Goal: Task Accomplishment & Management: Manage account settings

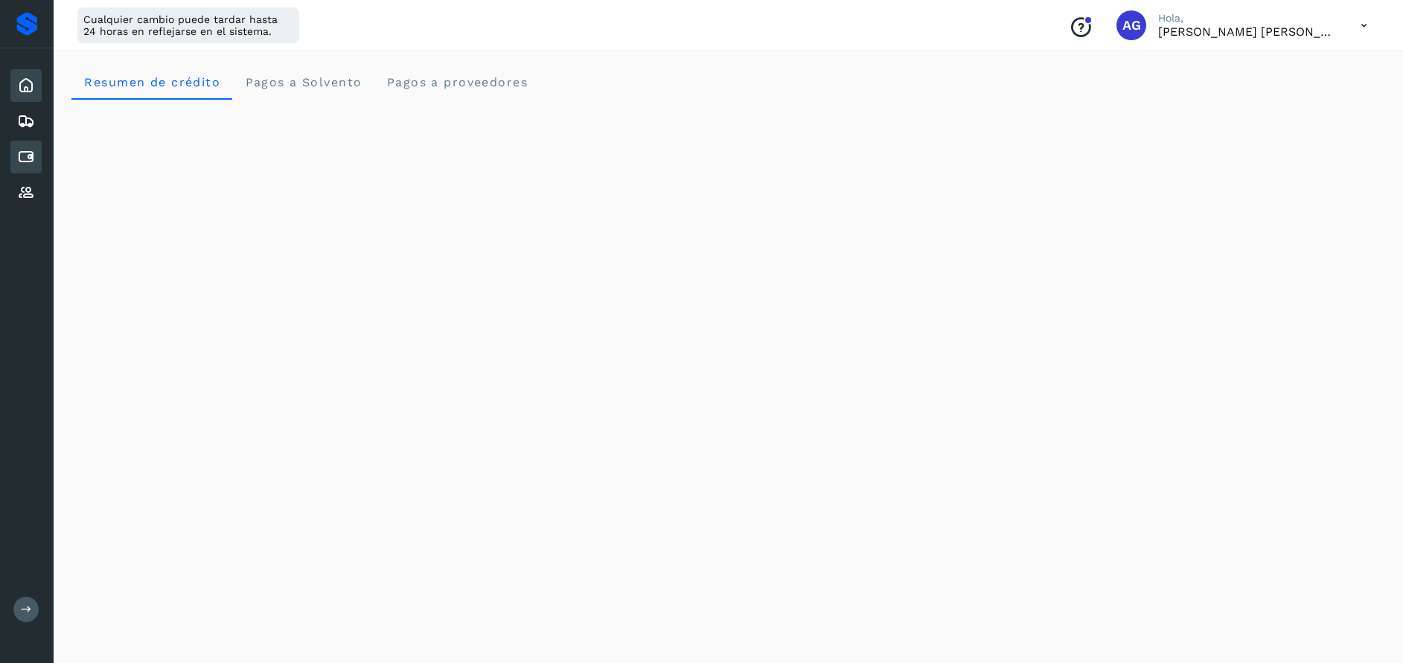
scroll to position [677, 0]
click at [28, 148] on icon at bounding box center [26, 157] width 18 height 18
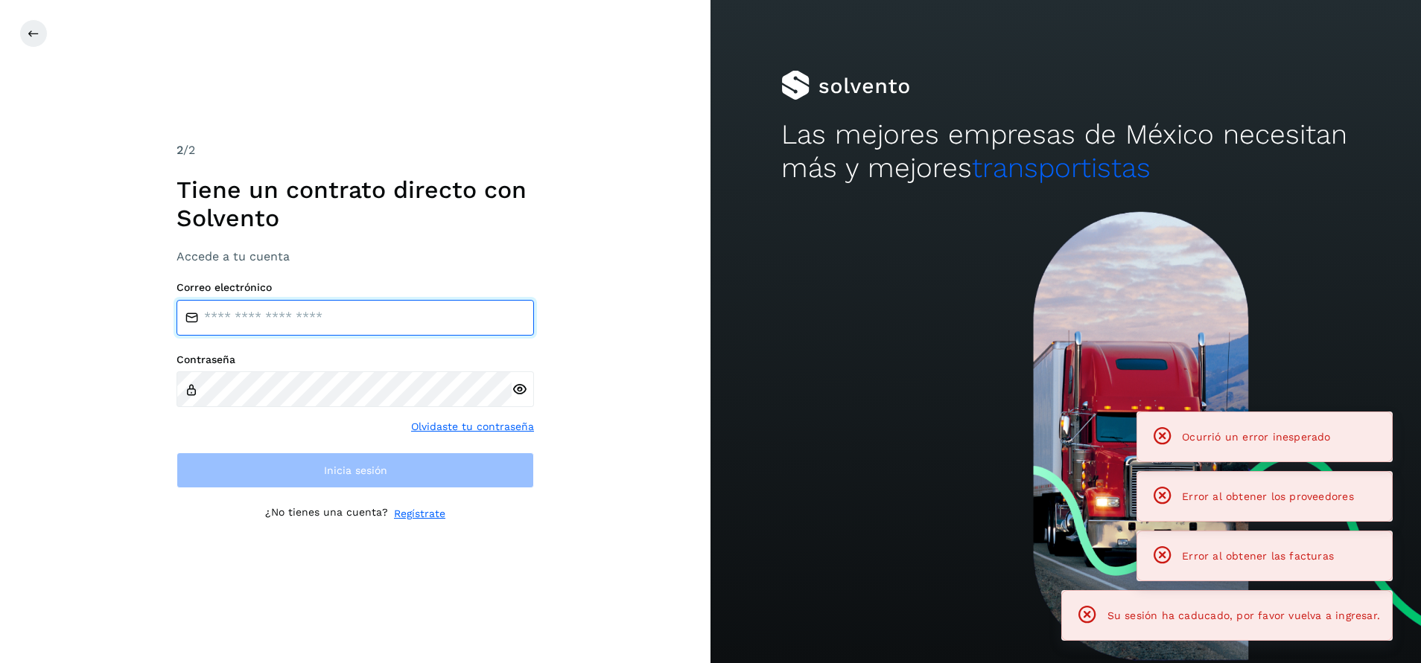
type input "**********"
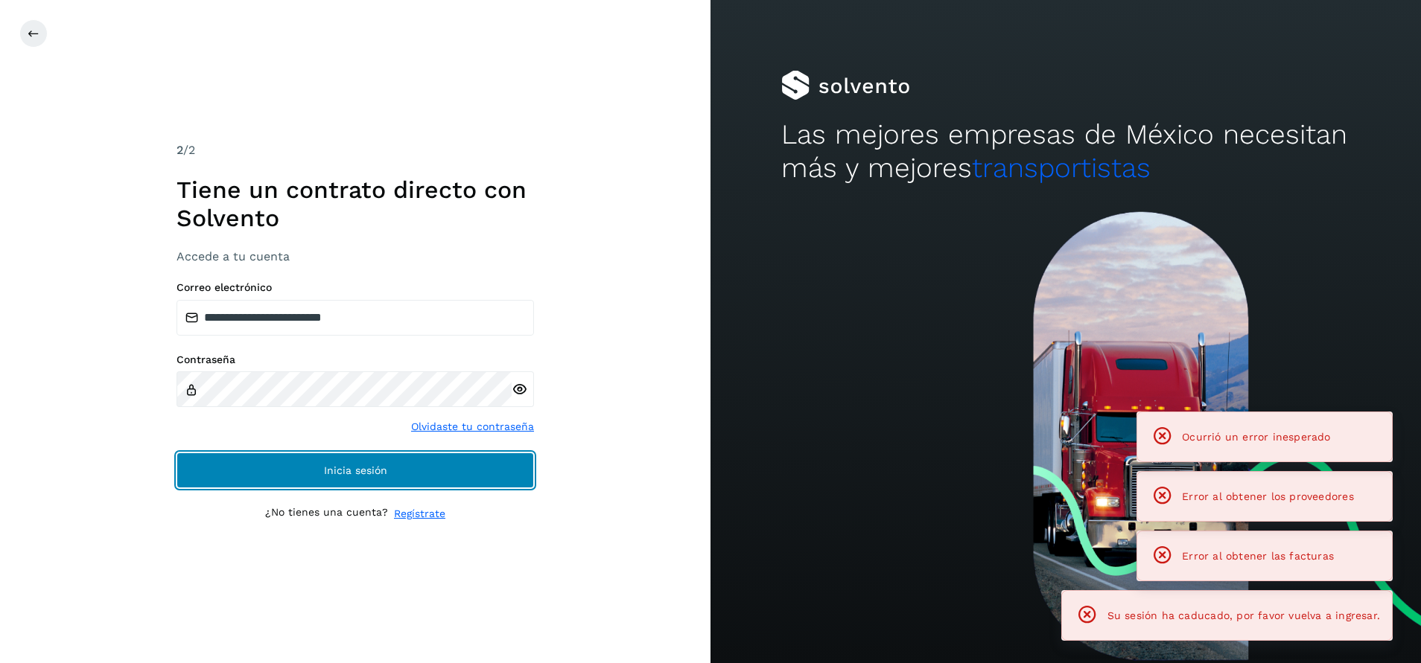
click at [373, 472] on span "Inicia sesión" at bounding box center [355, 470] width 63 height 10
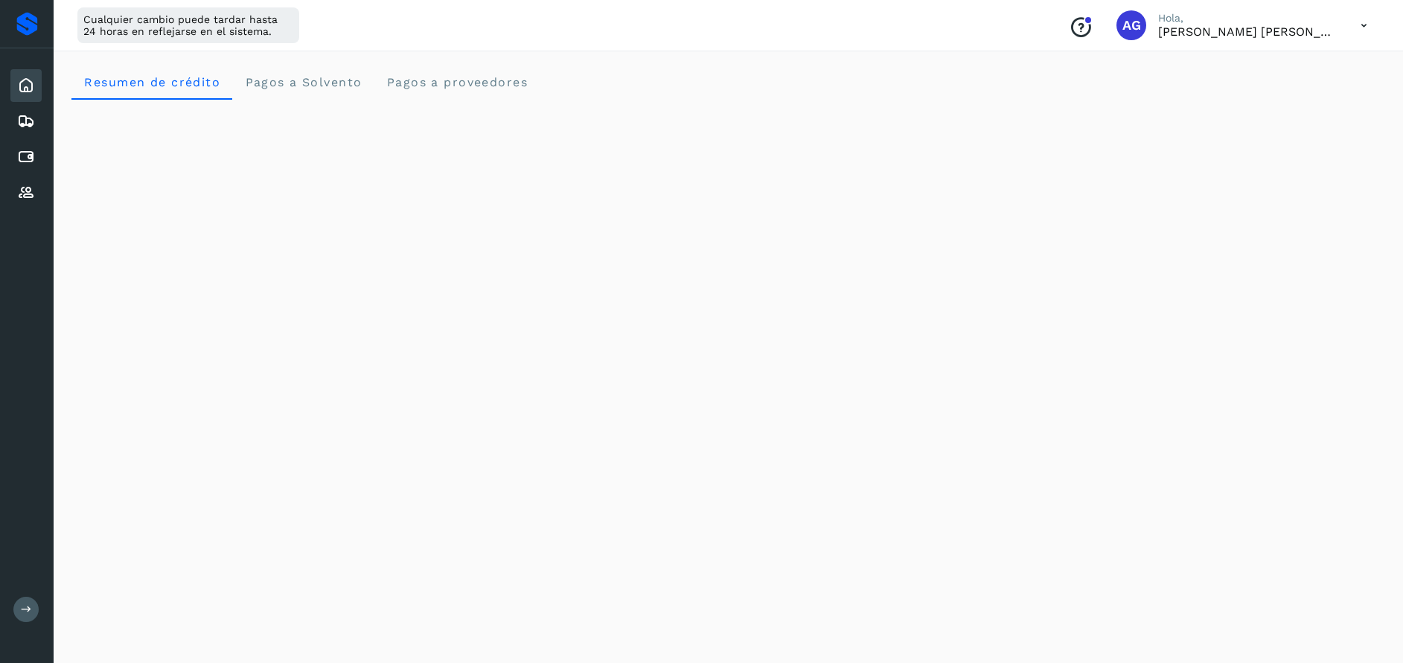
scroll to position [331, 0]
click at [22, 130] on icon at bounding box center [26, 121] width 18 height 18
click at [29, 156] on icon at bounding box center [26, 157] width 18 height 18
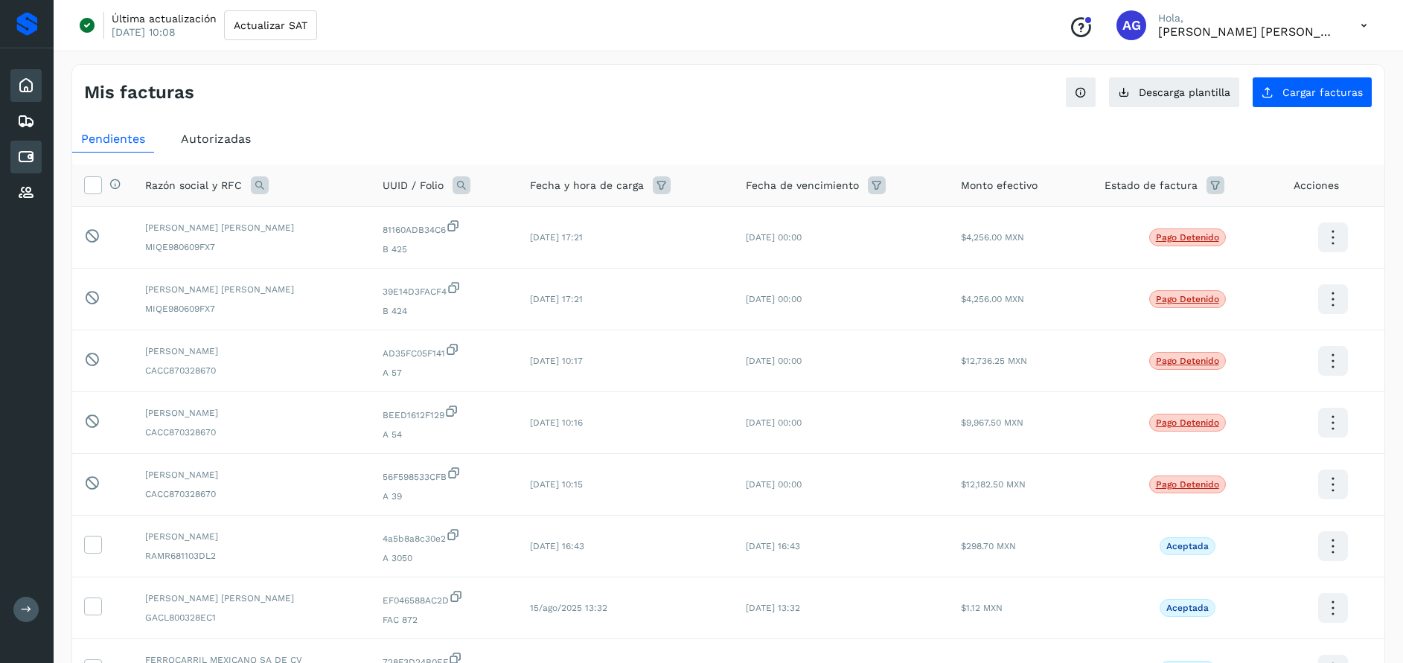
click at [25, 101] on div "Inicio" at bounding box center [25, 85] width 31 height 33
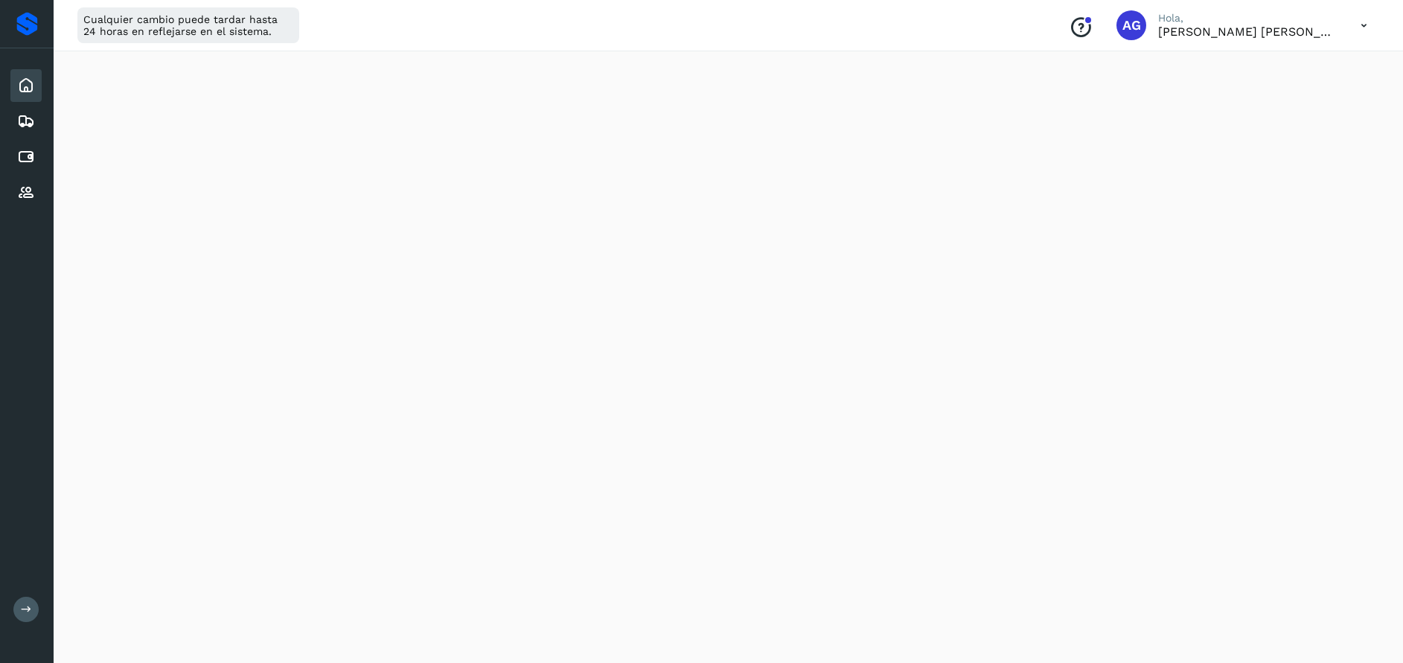
scroll to position [173, 0]
click at [1374, 126] on div "Initializing..." at bounding box center [728, 587] width 1314 height 1322
click at [1371, 21] on icon at bounding box center [1364, 25] width 31 height 31
click at [1281, 99] on div "Cerrar sesión" at bounding box center [1290, 96] width 177 height 28
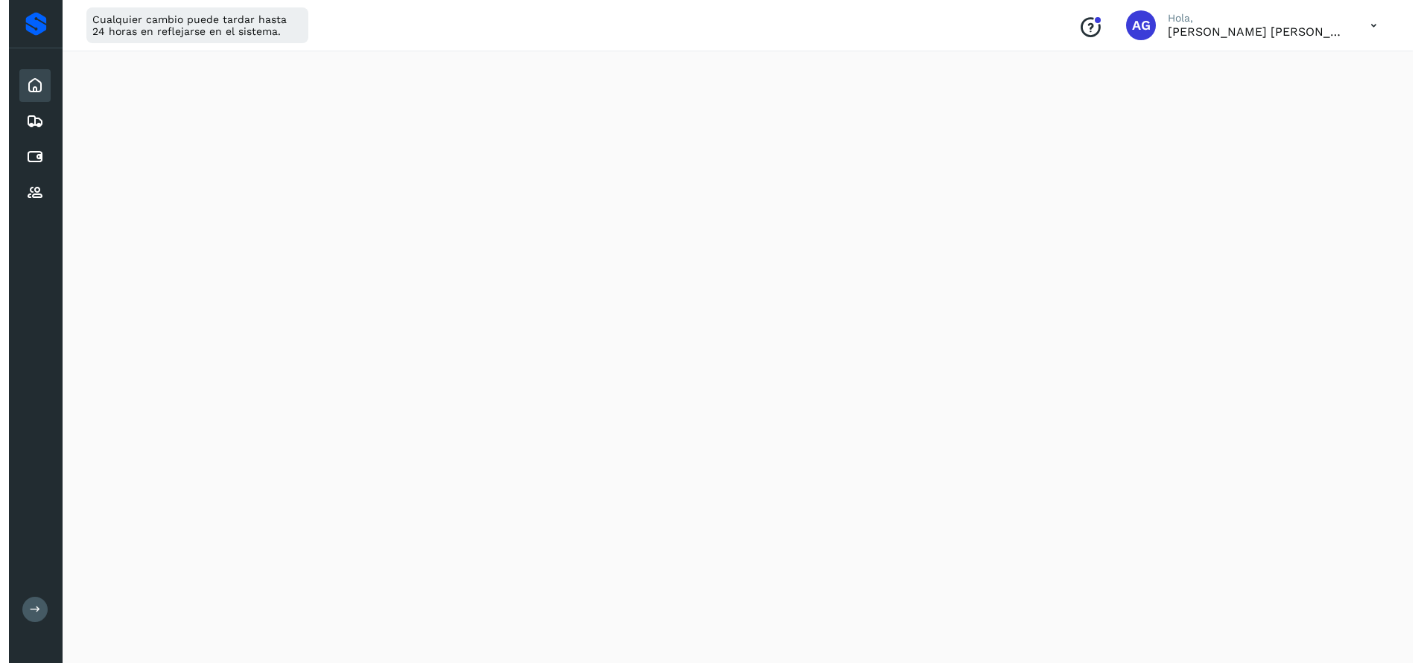
scroll to position [0, 0]
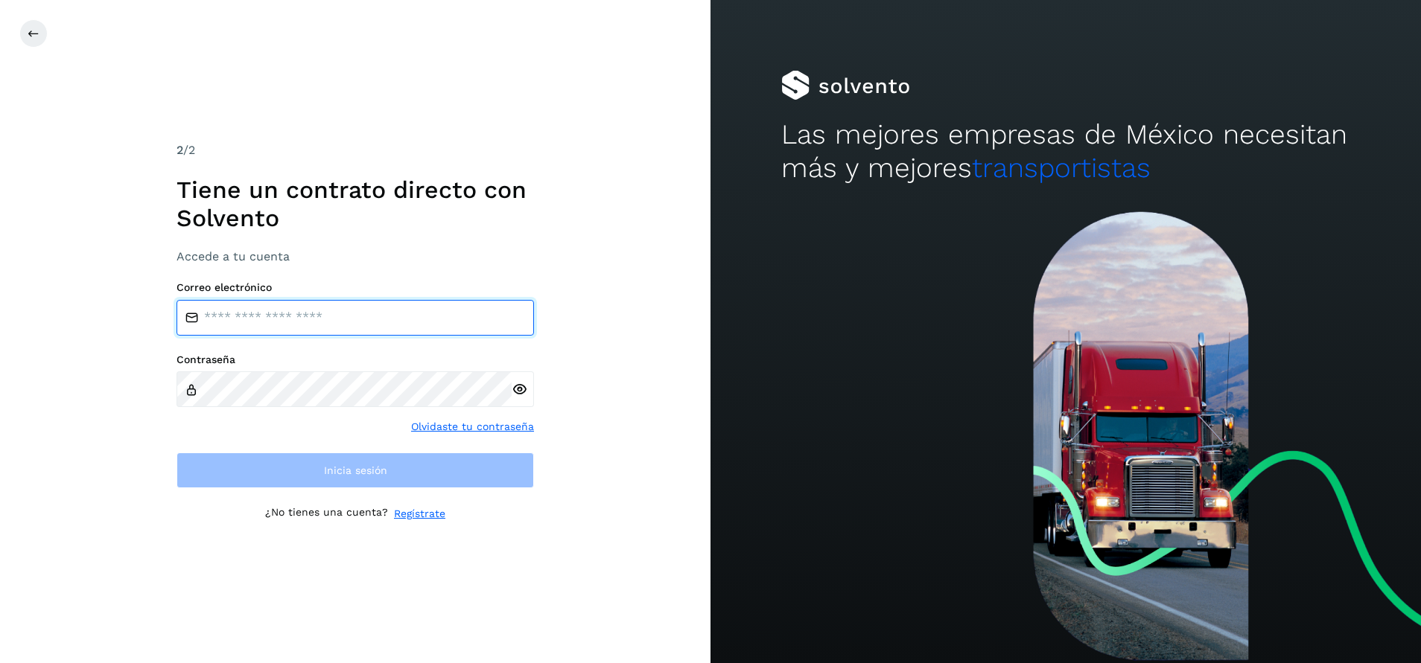
type input "**********"
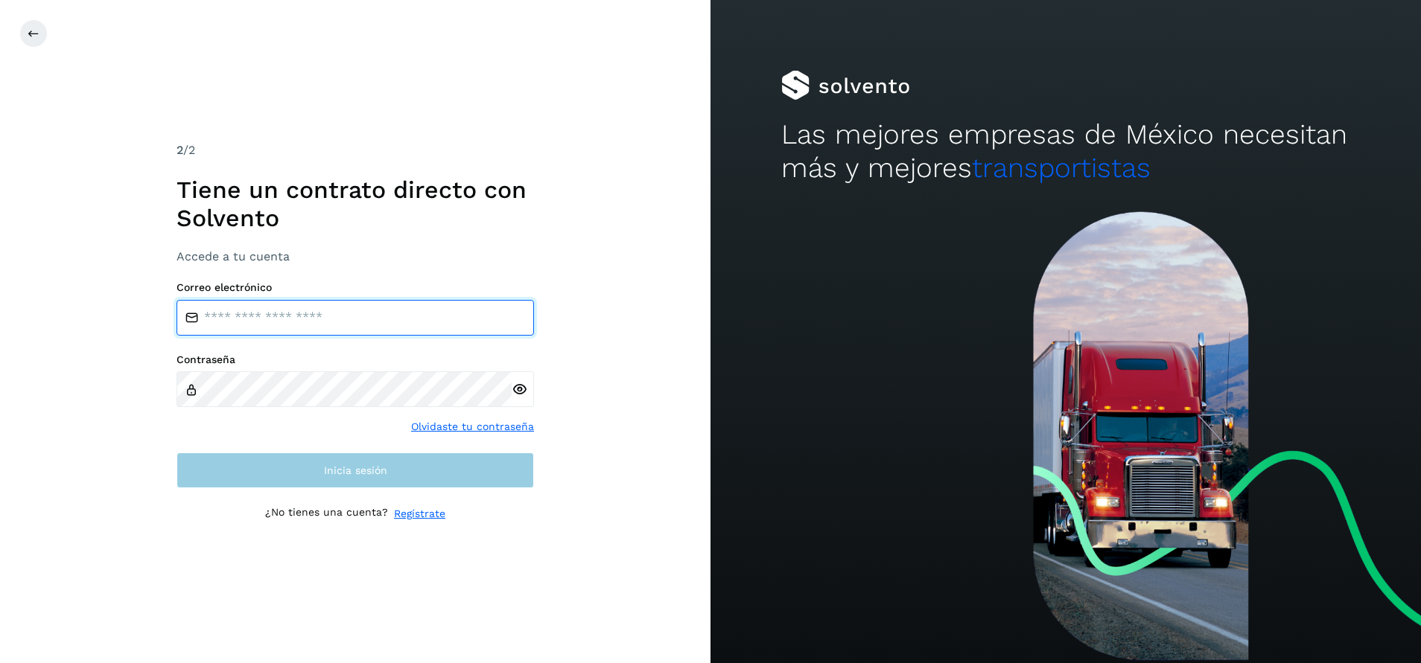
type input "**********"
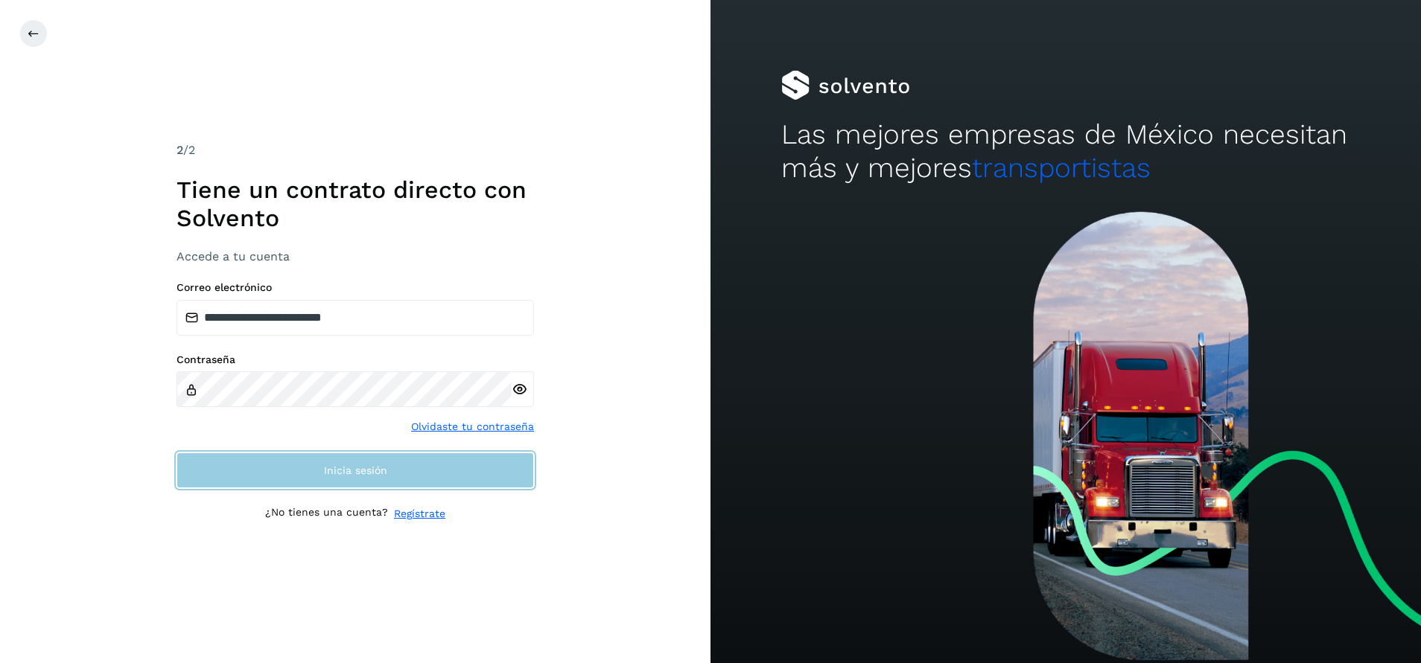
click at [444, 477] on button "Inicia sesión" at bounding box center [354, 471] width 357 height 36
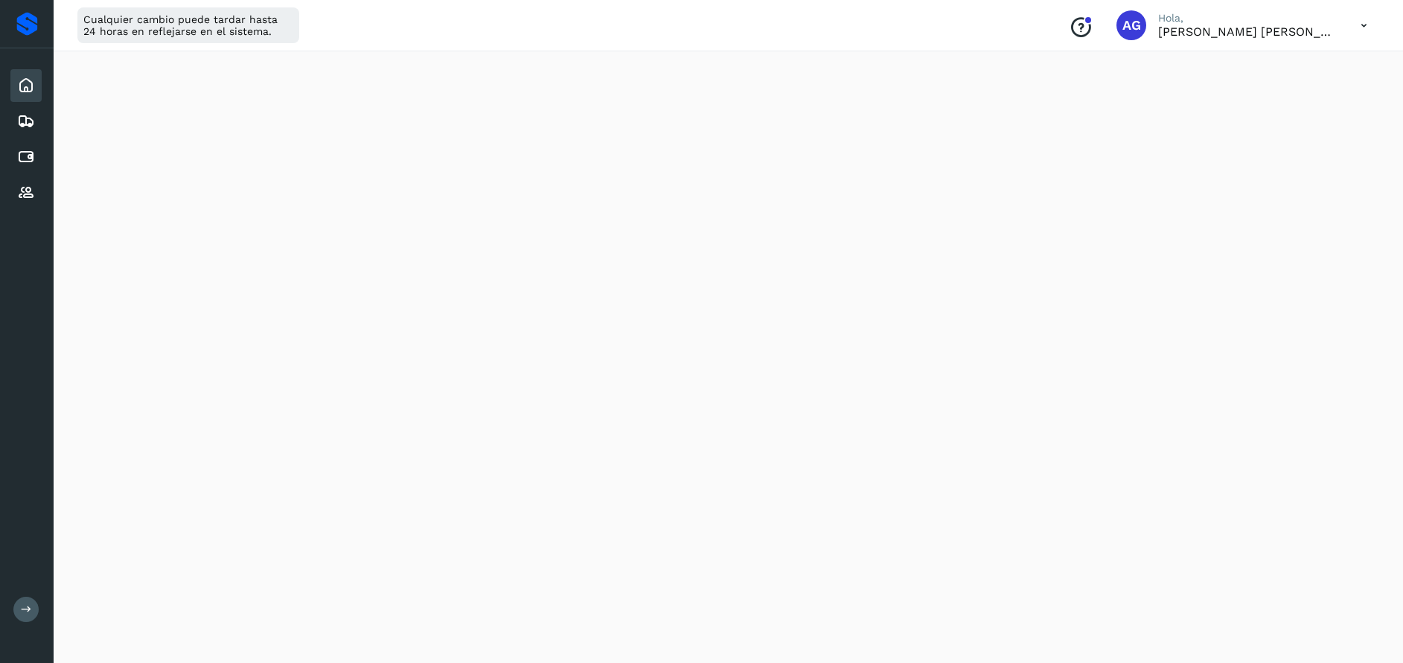
scroll to position [226, 0]
click at [1375, 34] on icon at bounding box center [1364, 25] width 31 height 31
click at [1301, 102] on div "Cerrar sesión" at bounding box center [1290, 96] width 177 height 28
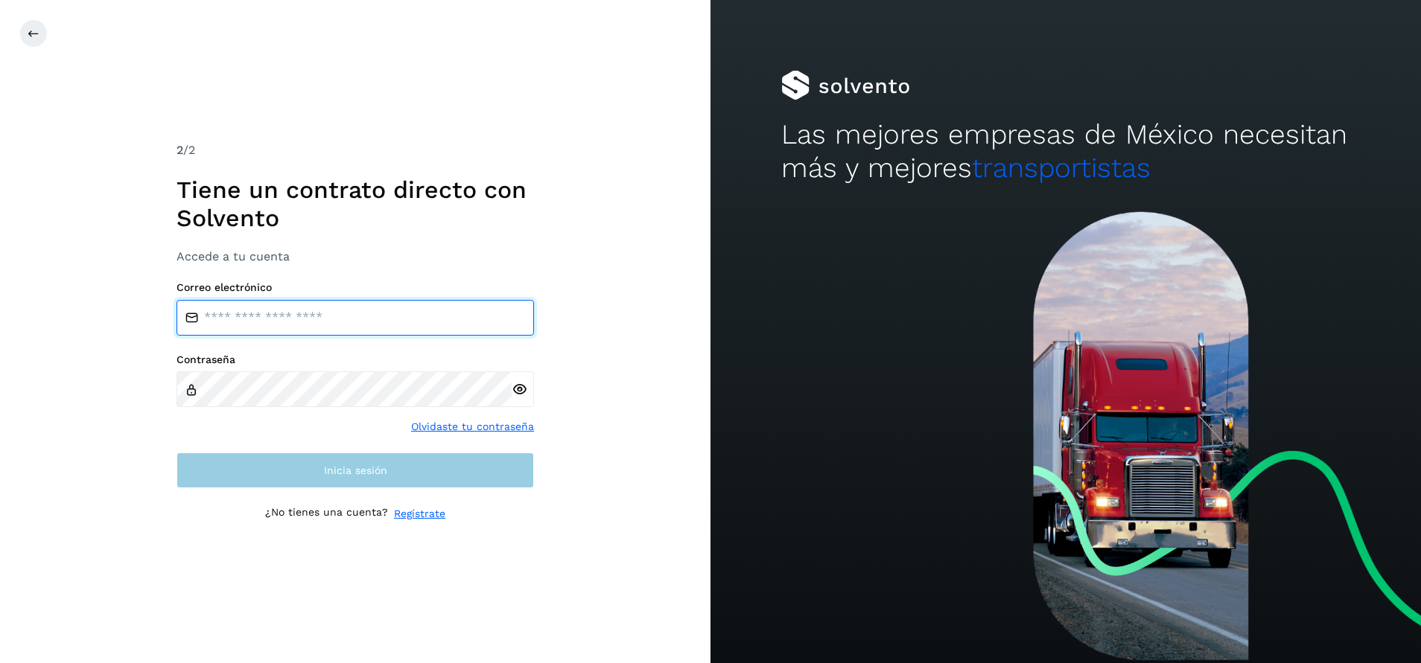
type input "**********"
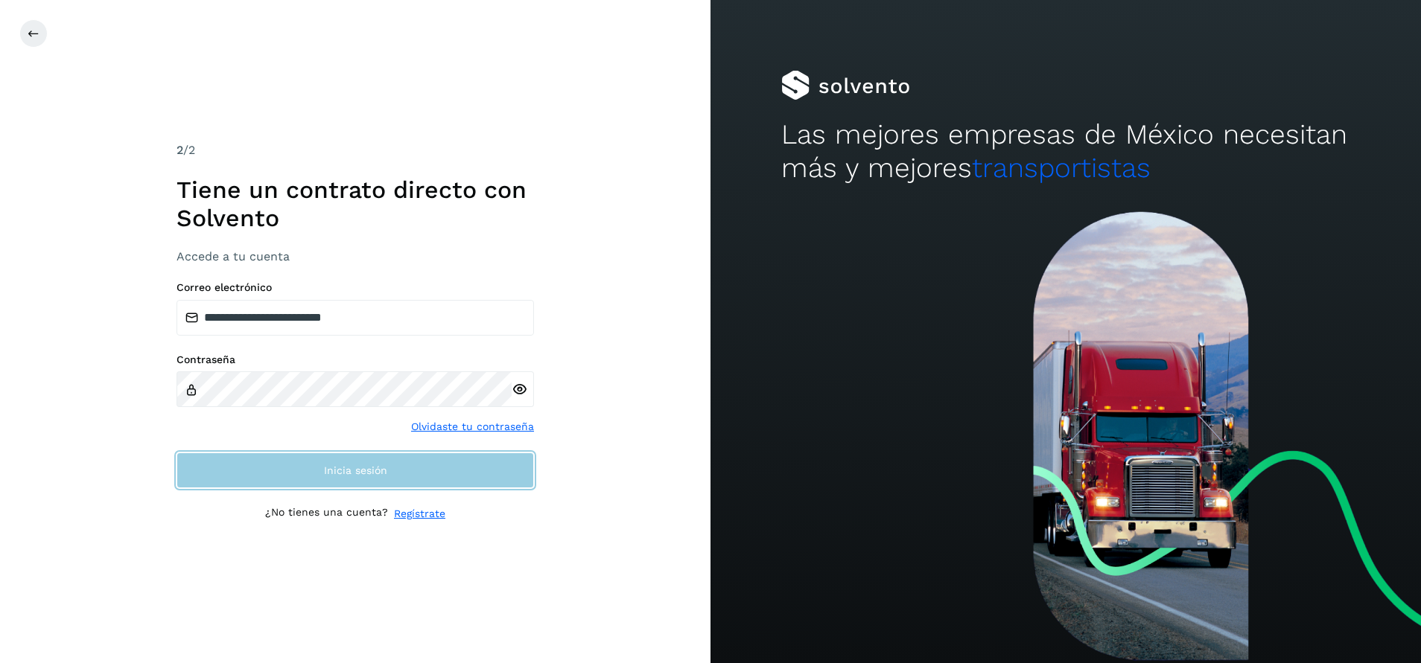
click at [417, 471] on button "Inicia sesión" at bounding box center [354, 471] width 357 height 36
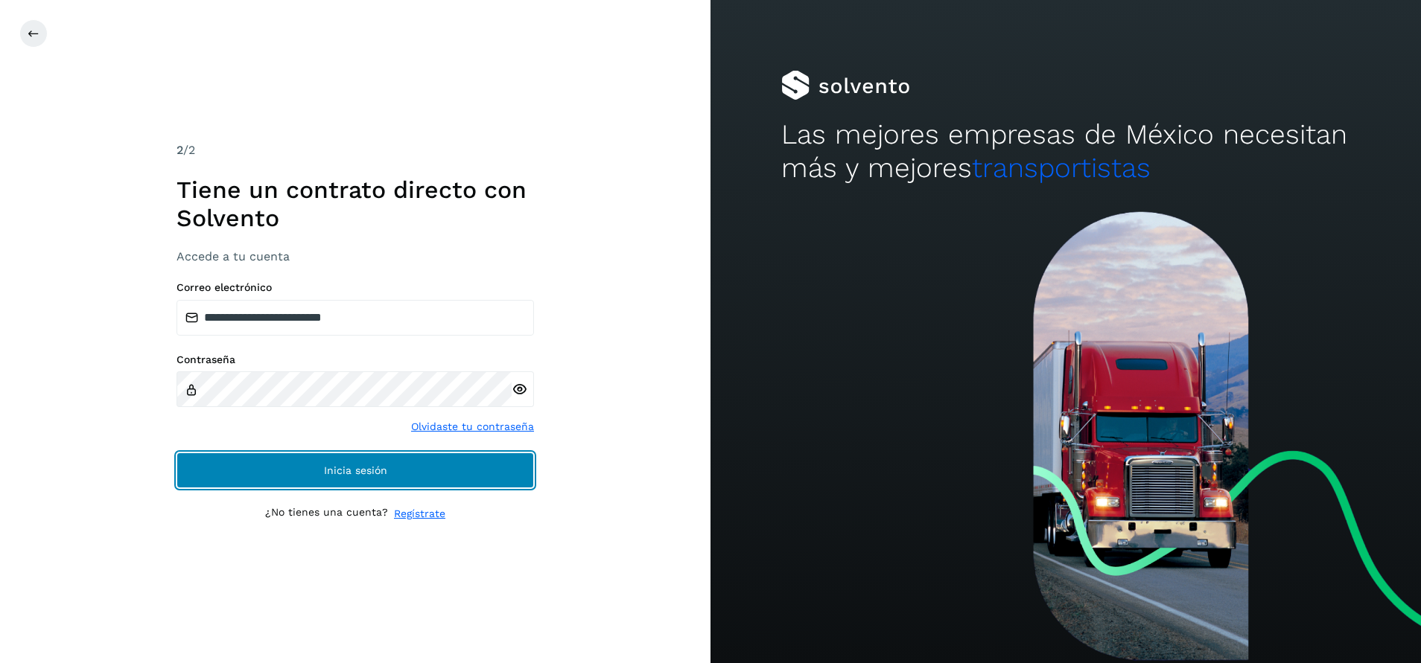
click at [417, 471] on button "Inicia sesión" at bounding box center [354, 471] width 357 height 36
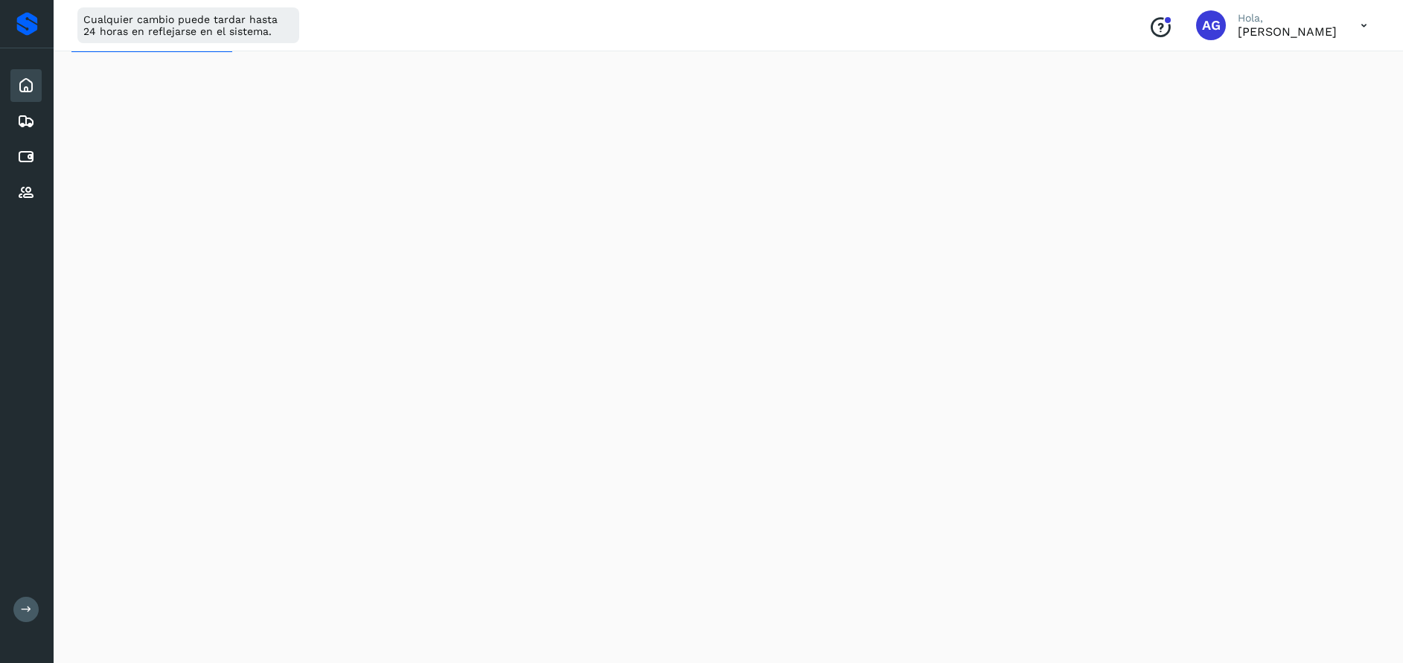
scroll to position [45, 0]
click at [19, 165] on icon at bounding box center [26, 157] width 18 height 18
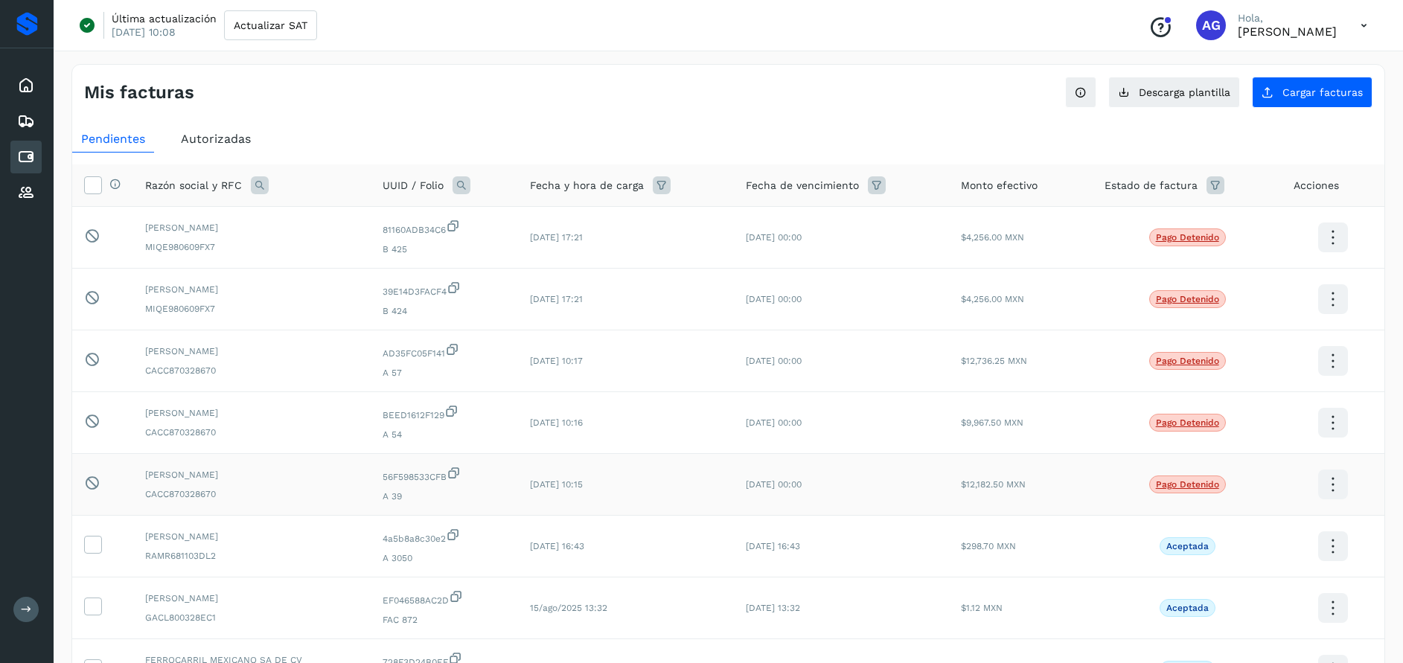
click at [1325, 490] on icon at bounding box center [1333, 485] width 35 height 35
click at [1227, 463] on button "Ver Detalle" at bounding box center [1258, 470] width 177 height 29
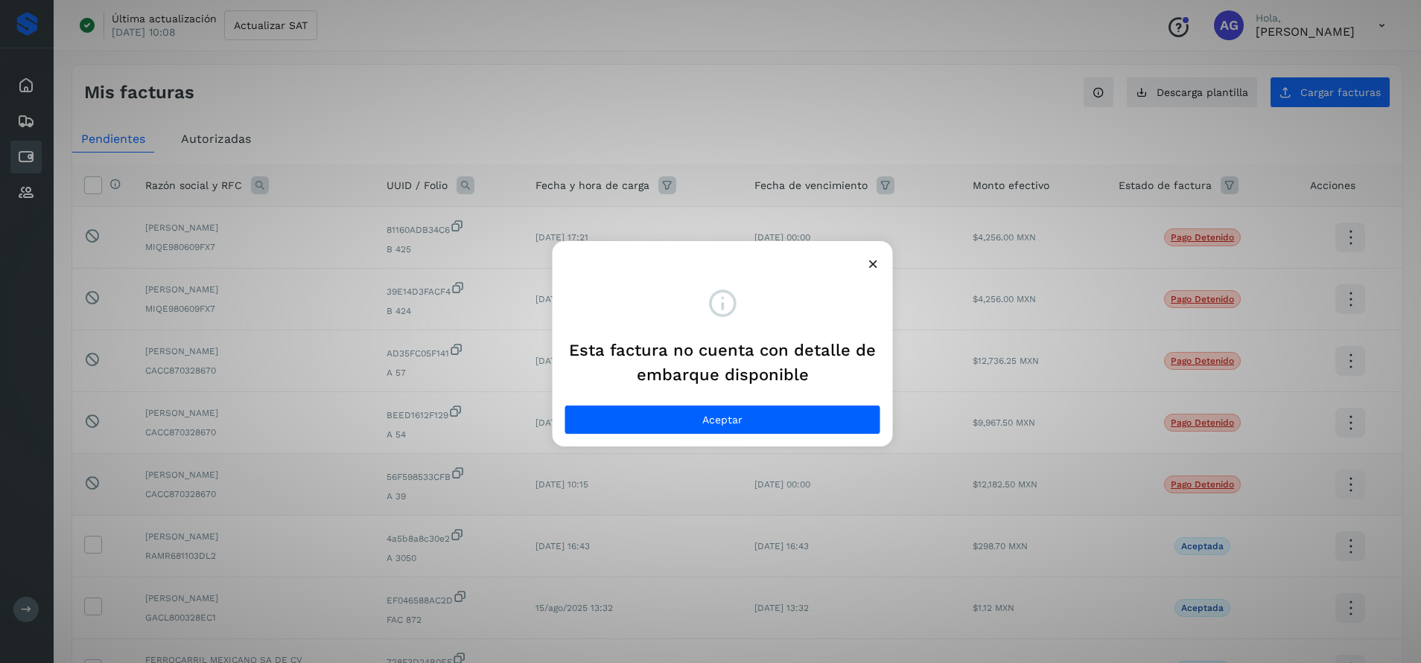
click at [880, 267] on icon at bounding box center [873, 264] width 16 height 16
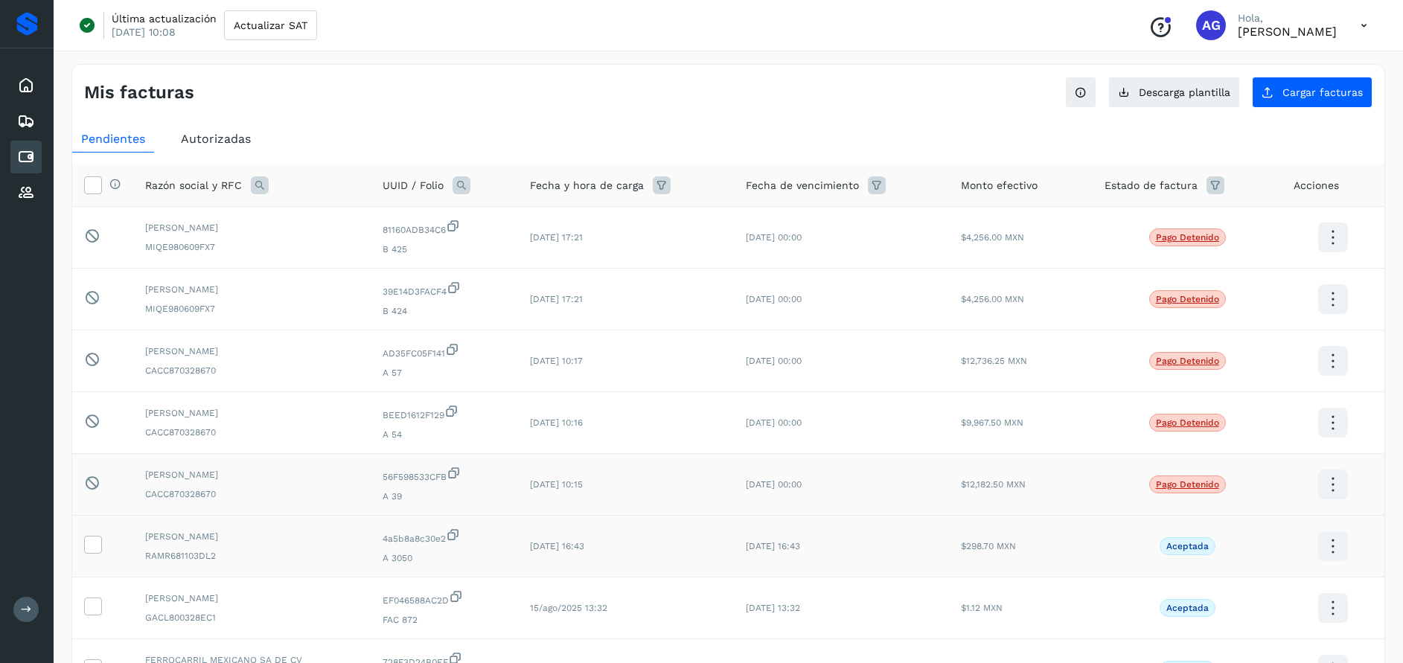
click at [1329, 549] on icon at bounding box center [1333, 546] width 35 height 35
click at [1269, 537] on button "Ver Detalle" at bounding box center [1258, 531] width 177 height 29
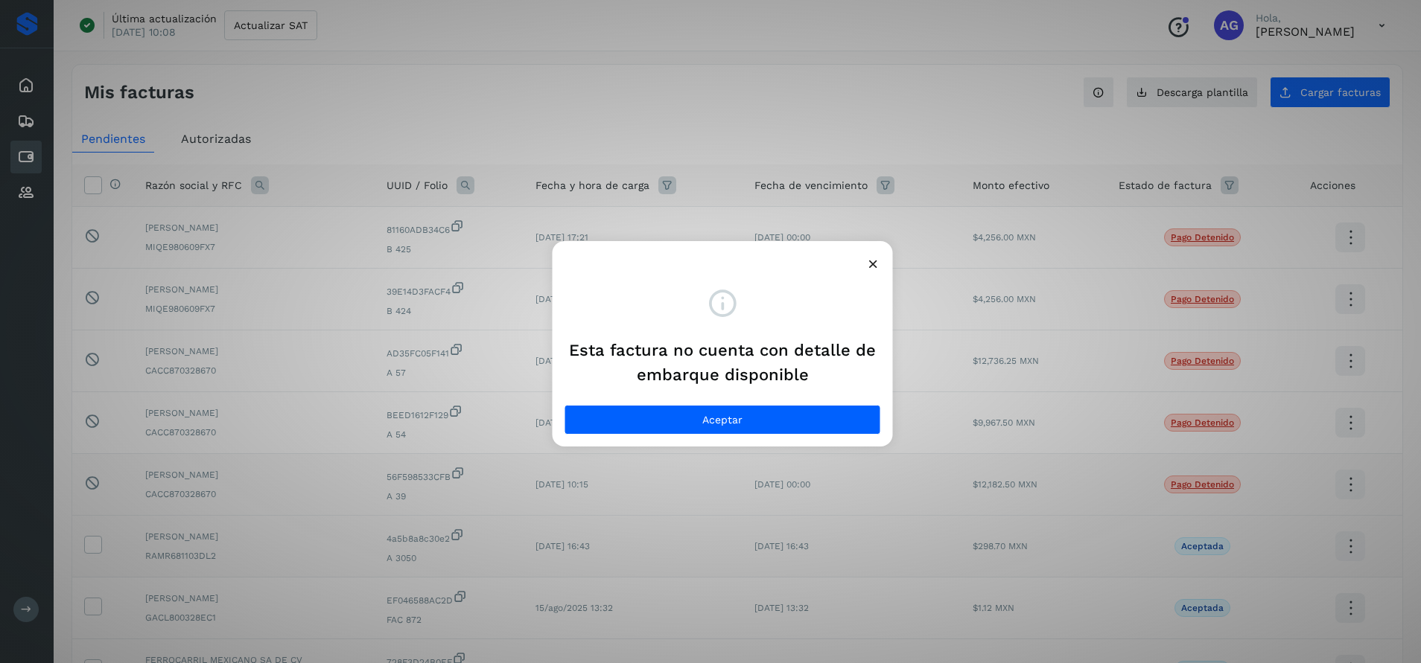
click at [875, 268] on icon at bounding box center [873, 264] width 16 height 16
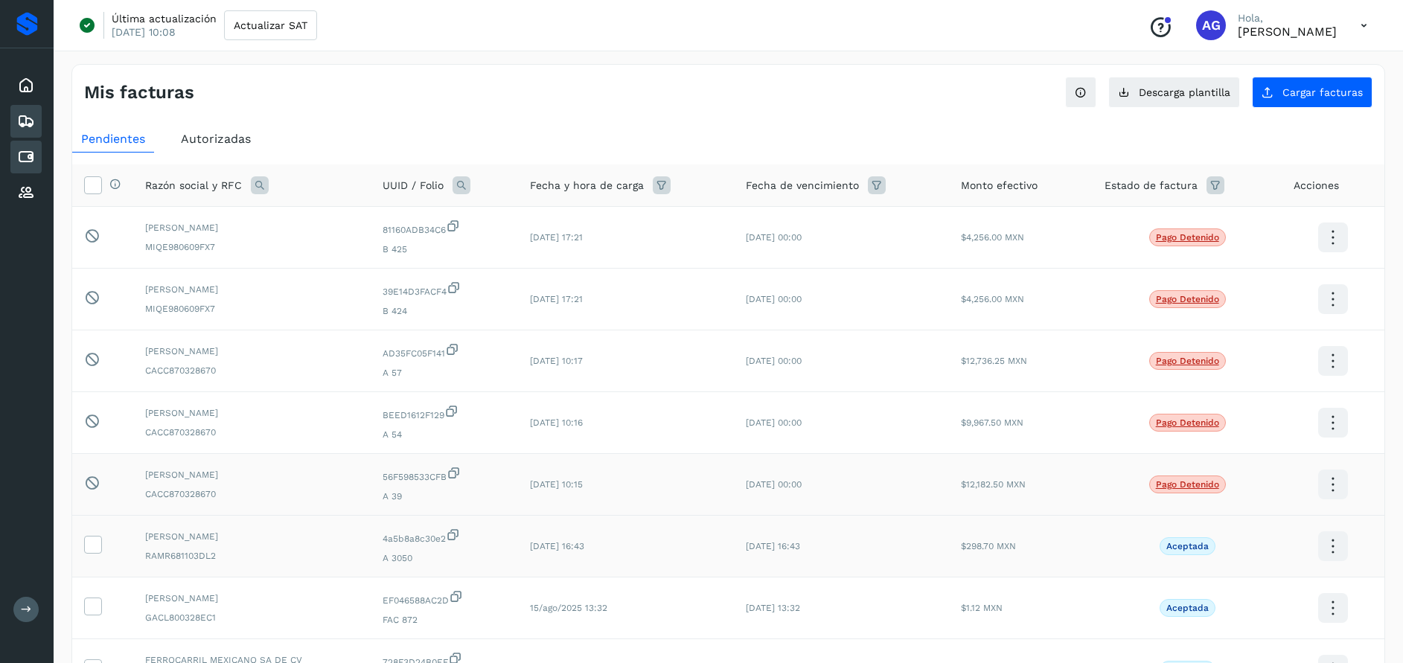
click at [34, 116] on icon at bounding box center [26, 121] width 18 height 18
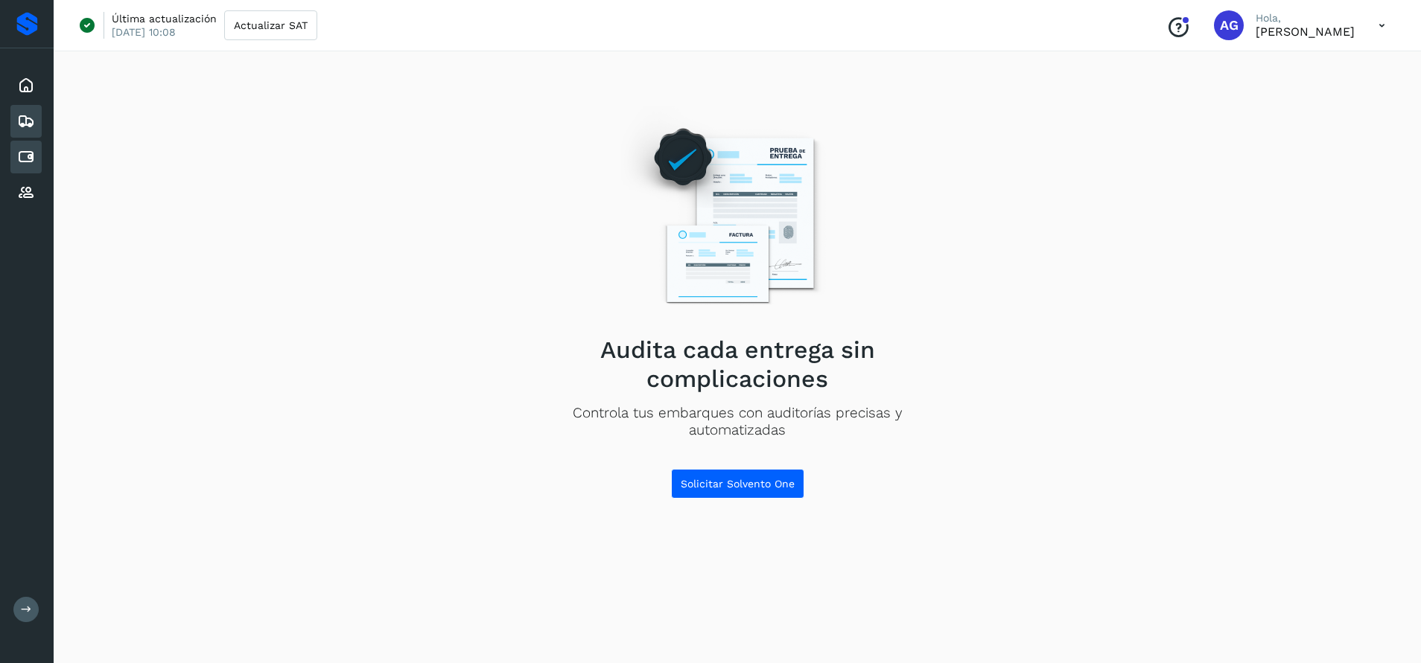
click at [33, 158] on icon at bounding box center [26, 157] width 18 height 18
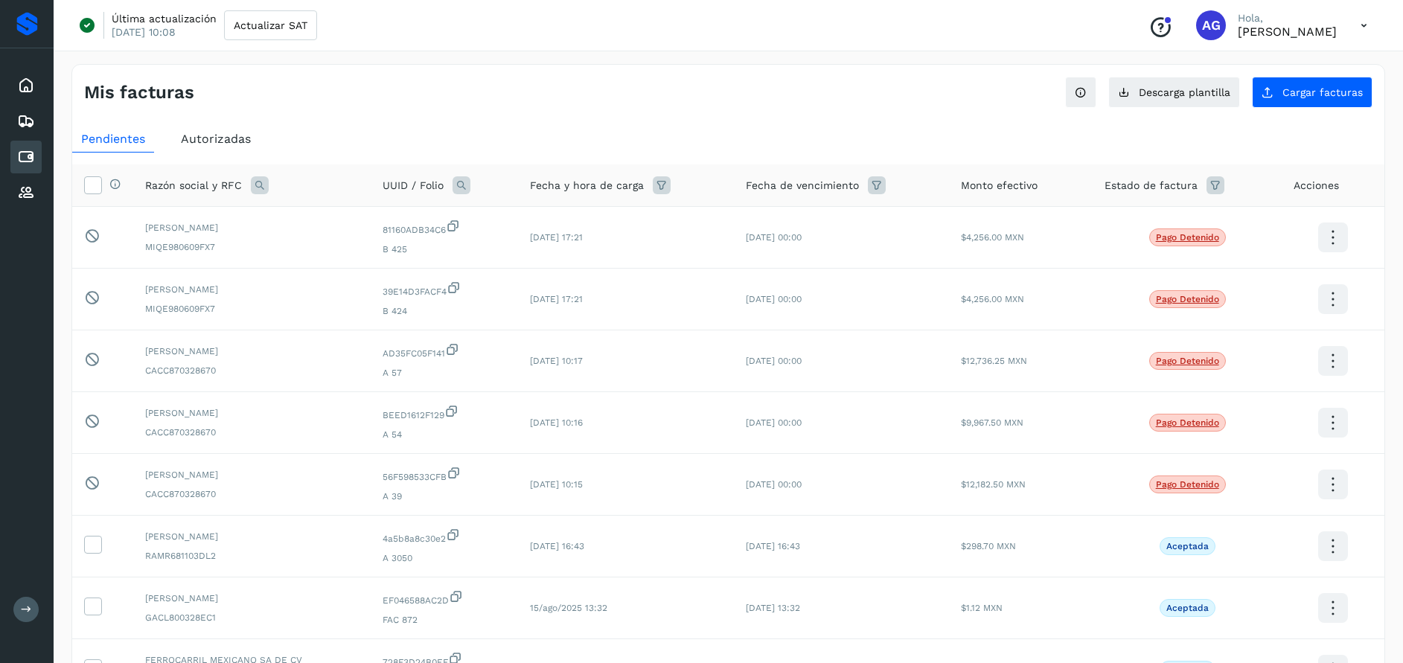
click at [225, 144] on span "Autorizadas" at bounding box center [216, 139] width 70 height 14
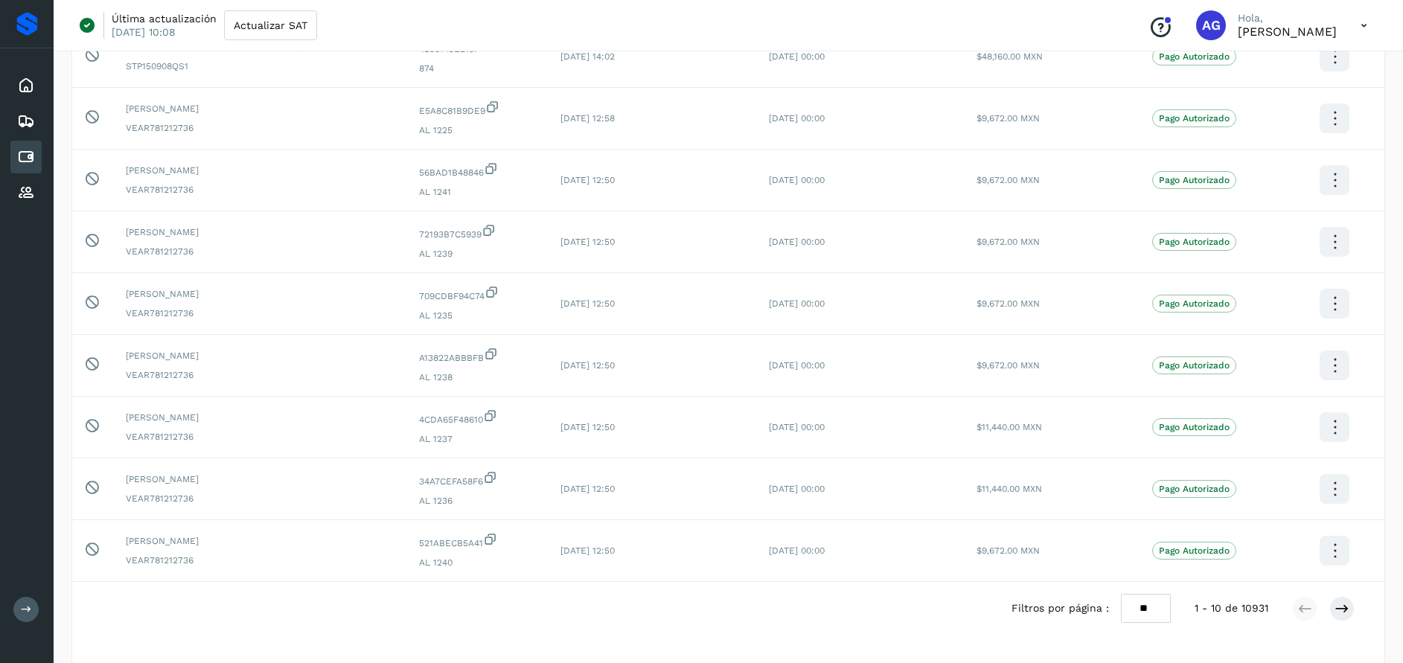
scroll to position [288, 0]
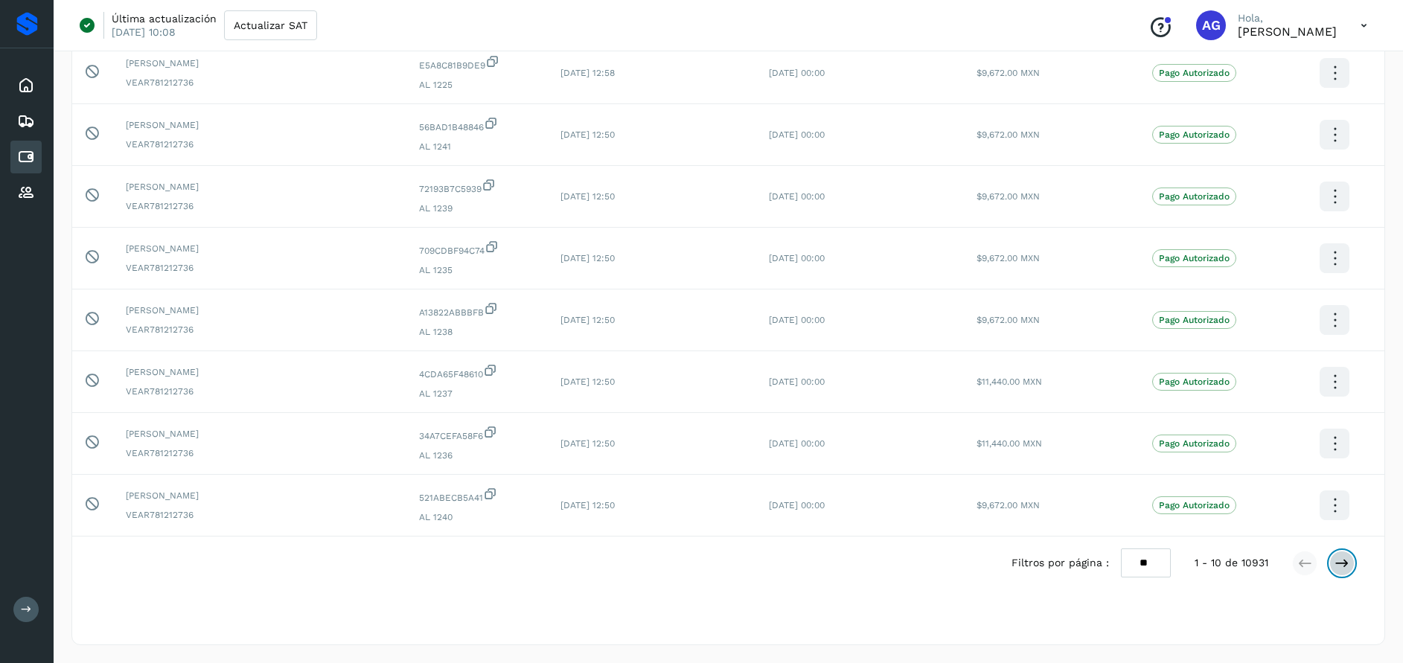
click at [1344, 558] on icon at bounding box center [1342, 563] width 15 height 15
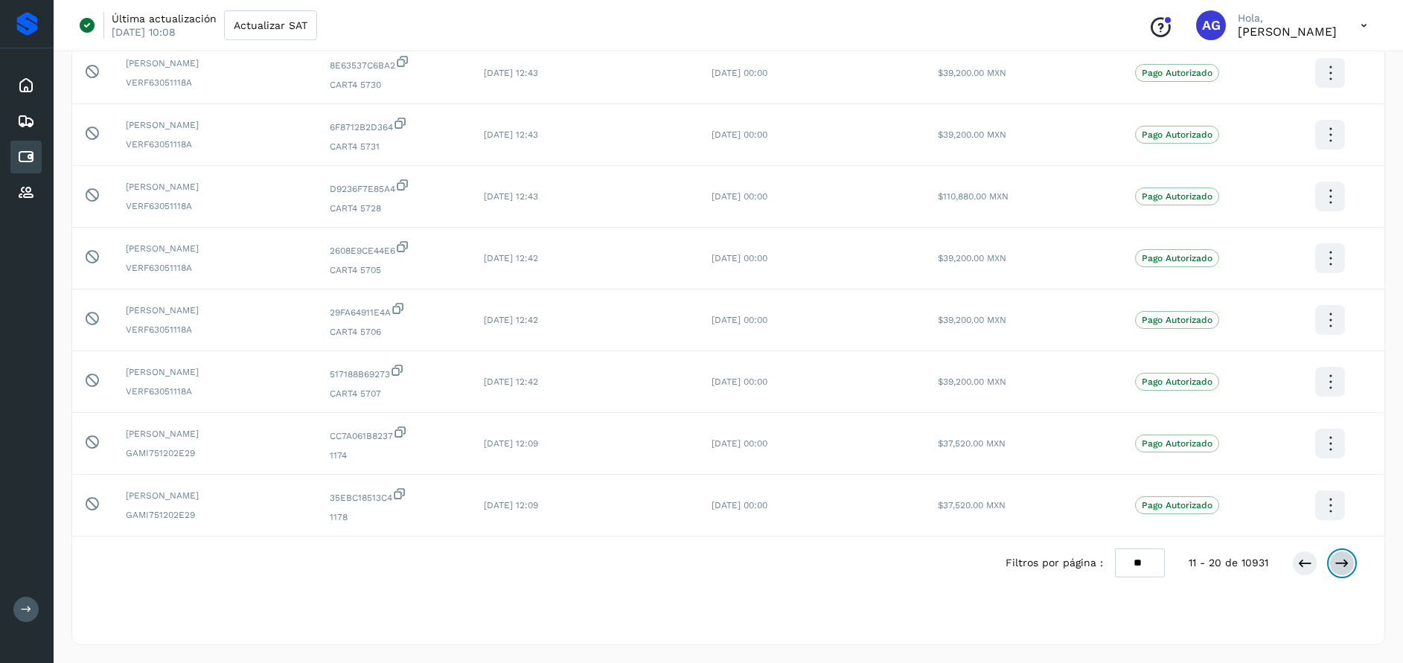
click at [1353, 565] on button at bounding box center [1342, 563] width 25 height 25
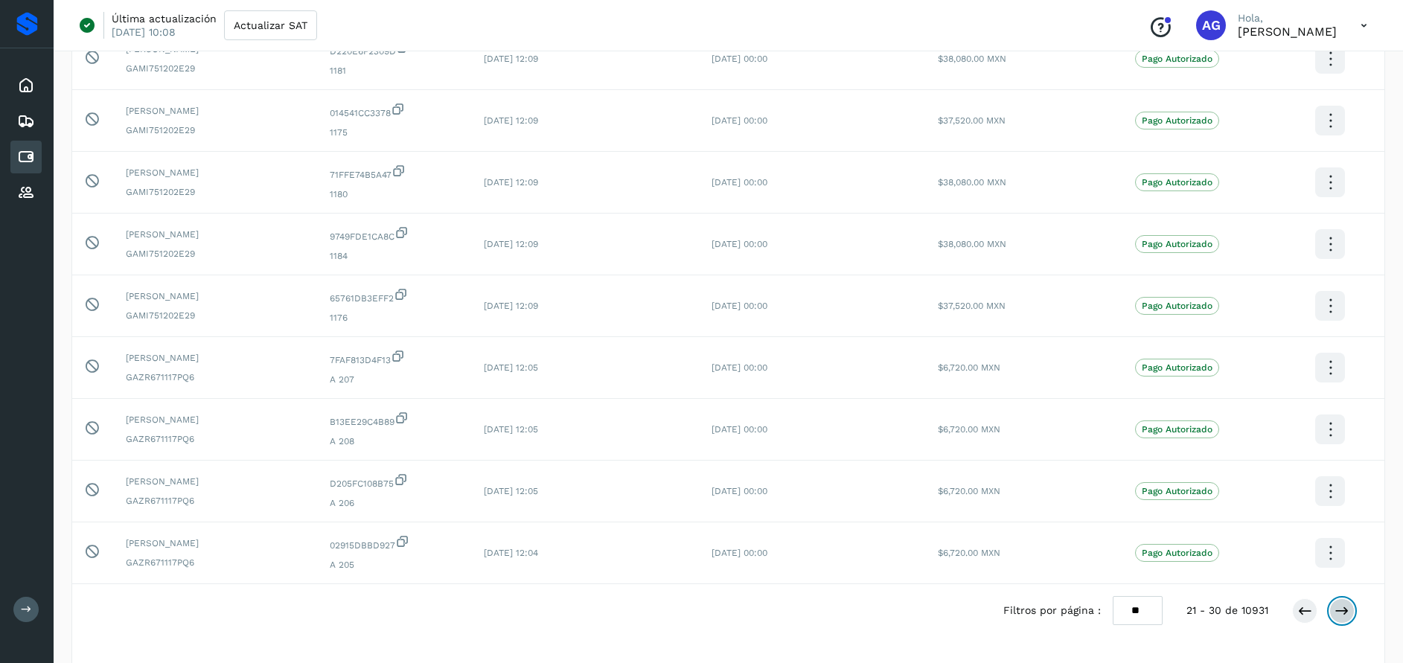
scroll to position [245, 0]
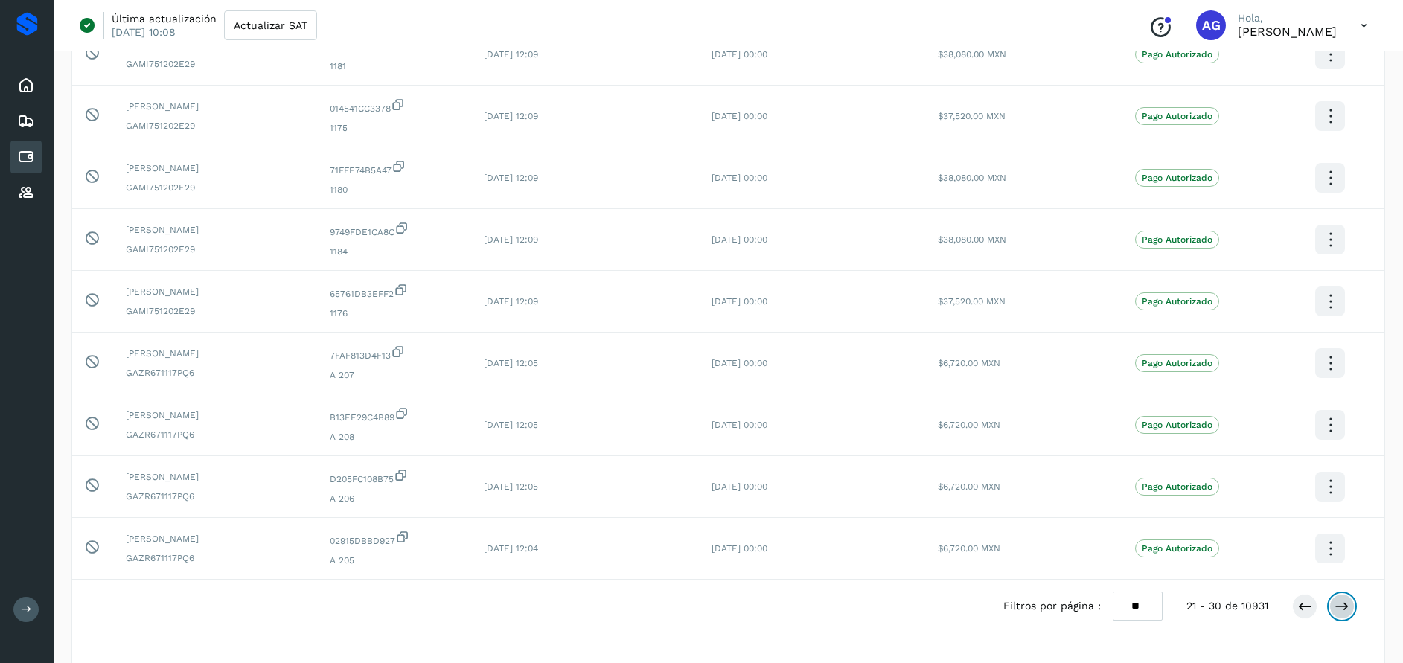
click at [1342, 608] on icon at bounding box center [1342, 606] width 15 height 15
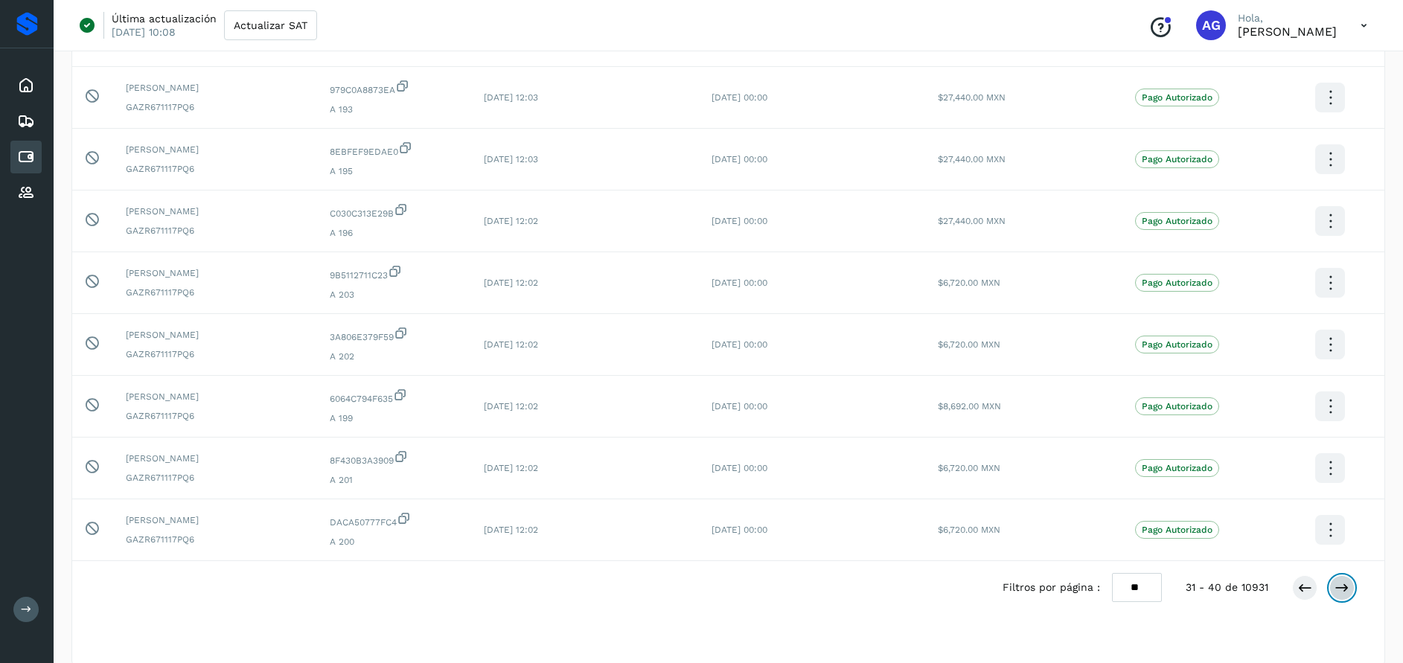
scroll to position [288, 0]
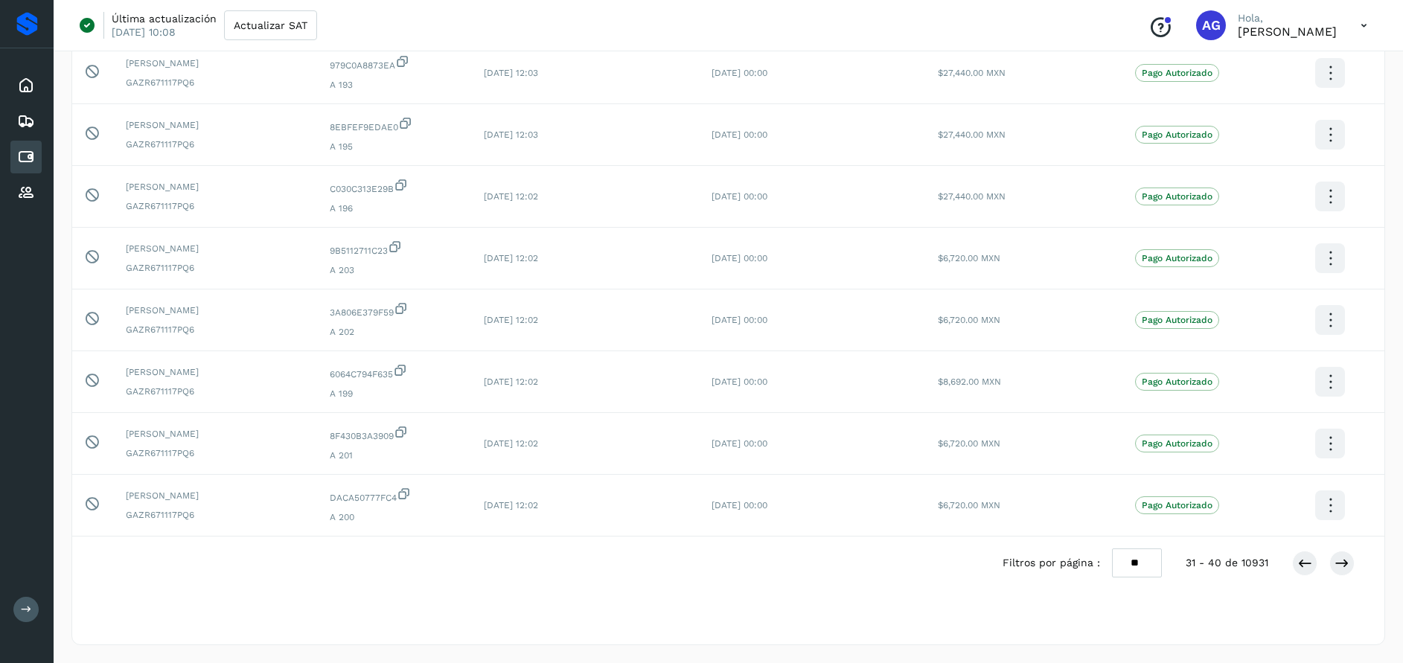
click at [1355, 564] on div "Filtros por página : ** ** ** 31 - 40 de 10931" at bounding box center [1191, 563] width 376 height 29
click at [1347, 564] on icon at bounding box center [1342, 563] width 15 height 15
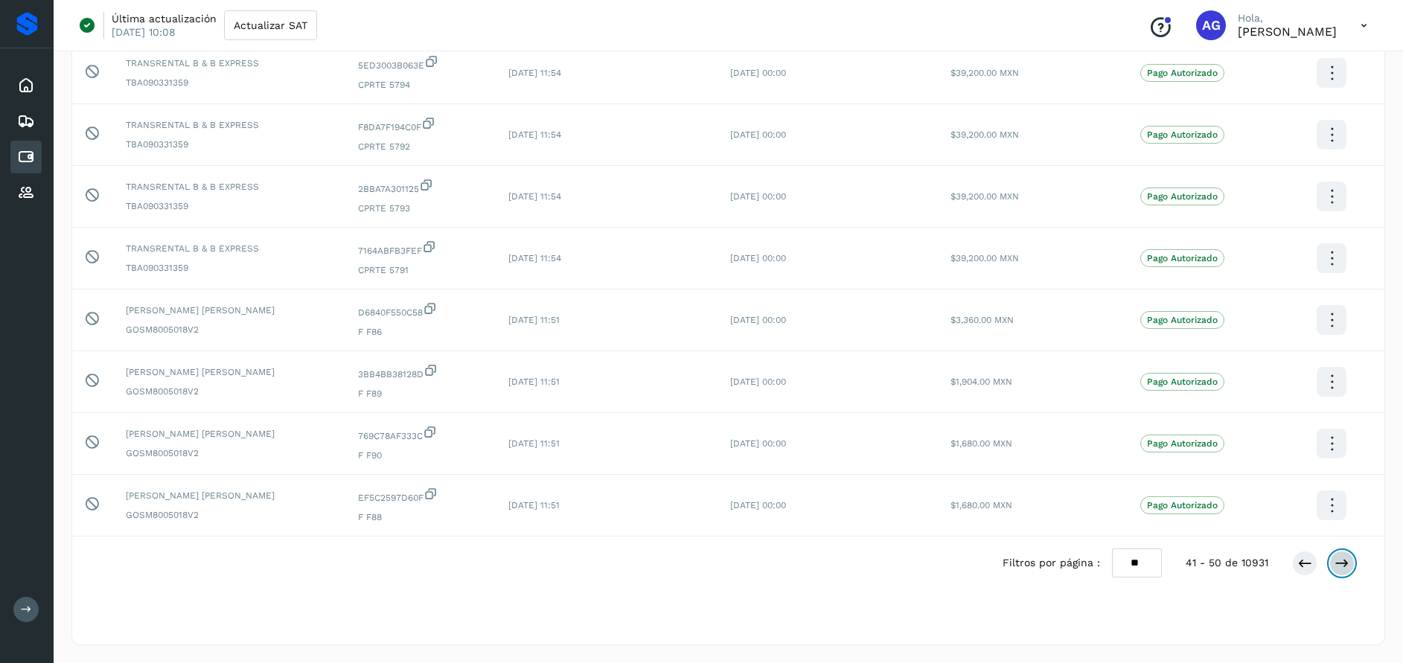
click at [1343, 570] on icon at bounding box center [1342, 563] width 15 height 15
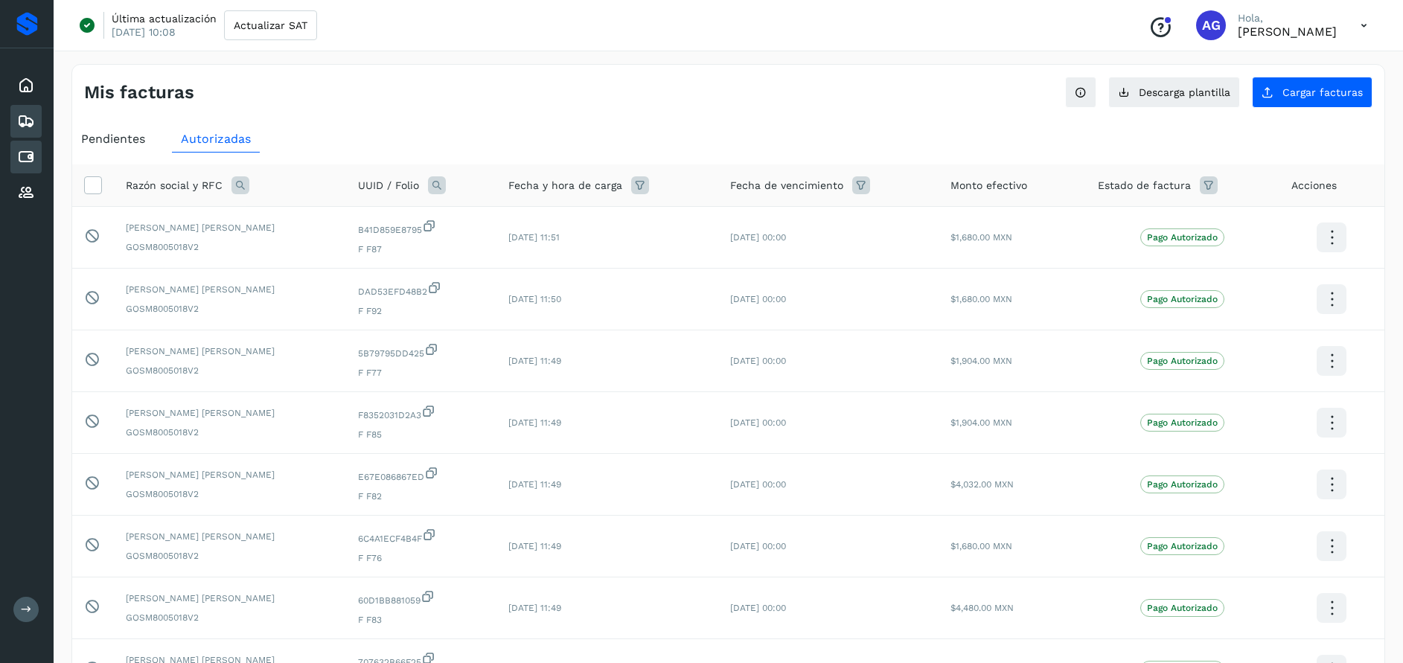
click at [22, 123] on icon at bounding box center [26, 121] width 18 height 18
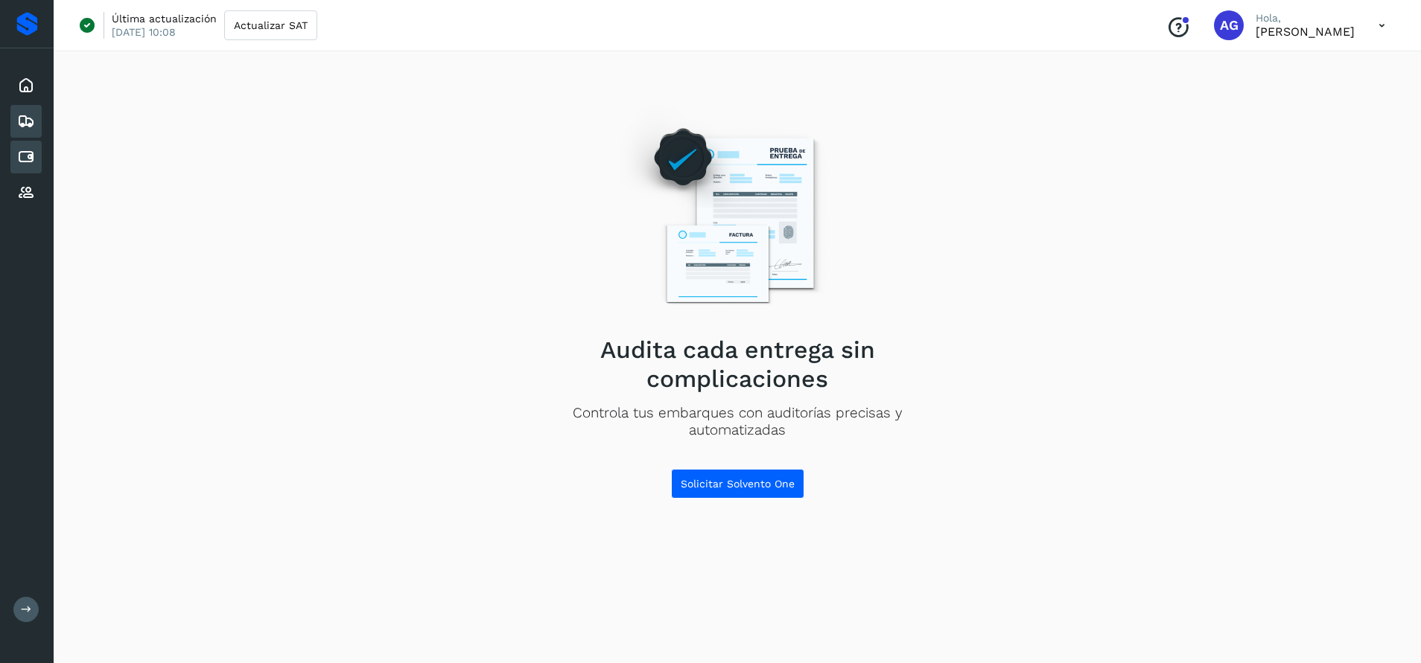
click at [31, 147] on div "Cuentas por pagar" at bounding box center [25, 157] width 31 height 33
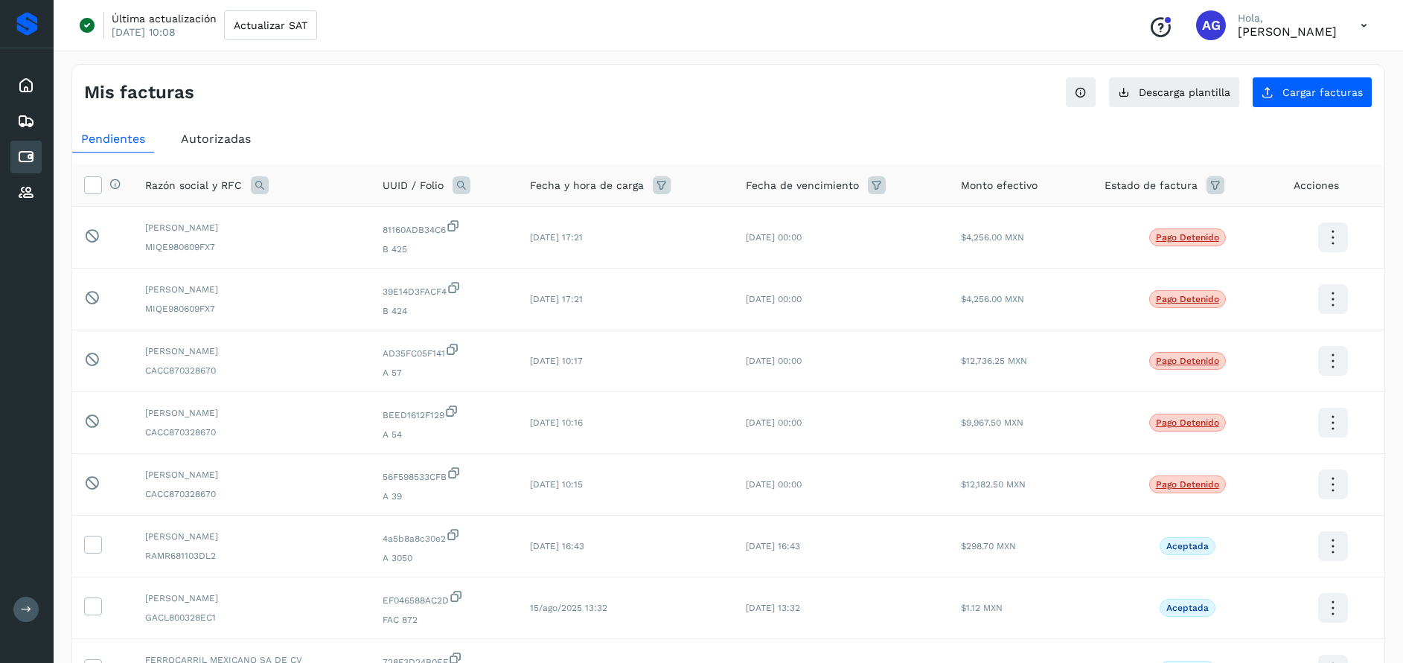
click at [239, 136] on span "Autorizadas" at bounding box center [216, 139] width 70 height 14
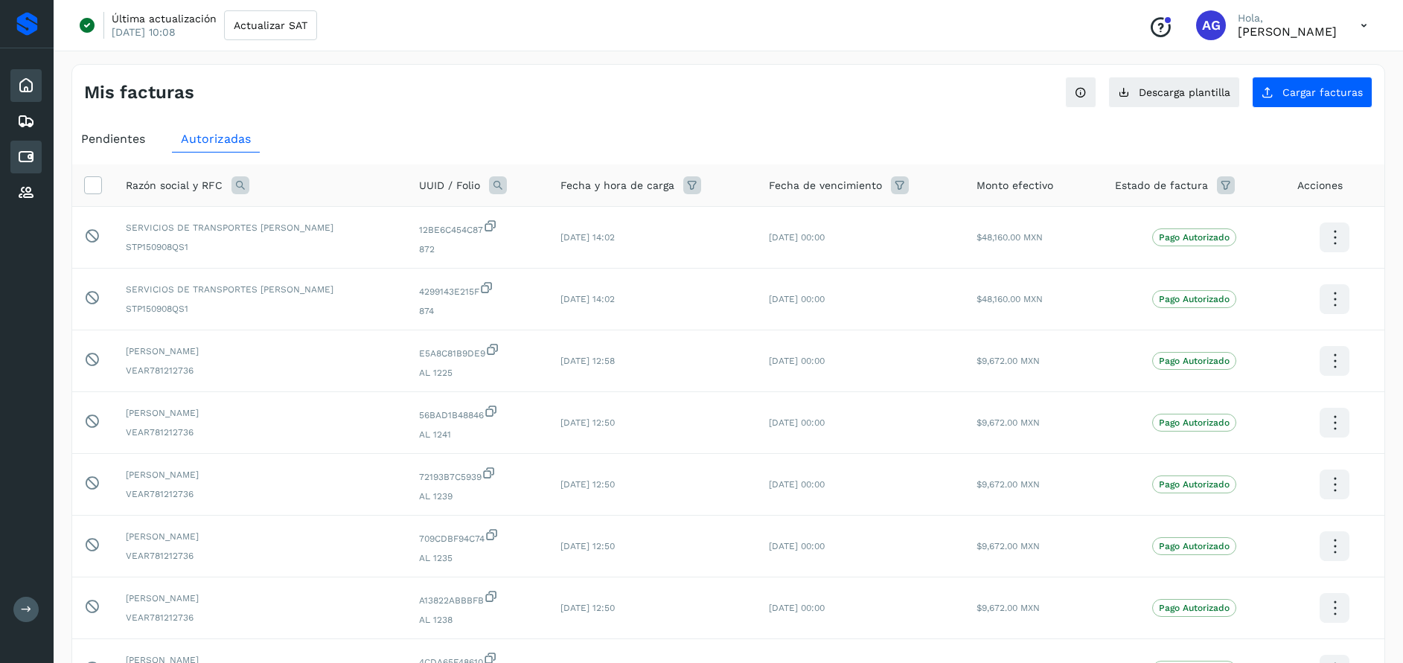
click at [31, 89] on icon at bounding box center [26, 86] width 18 height 18
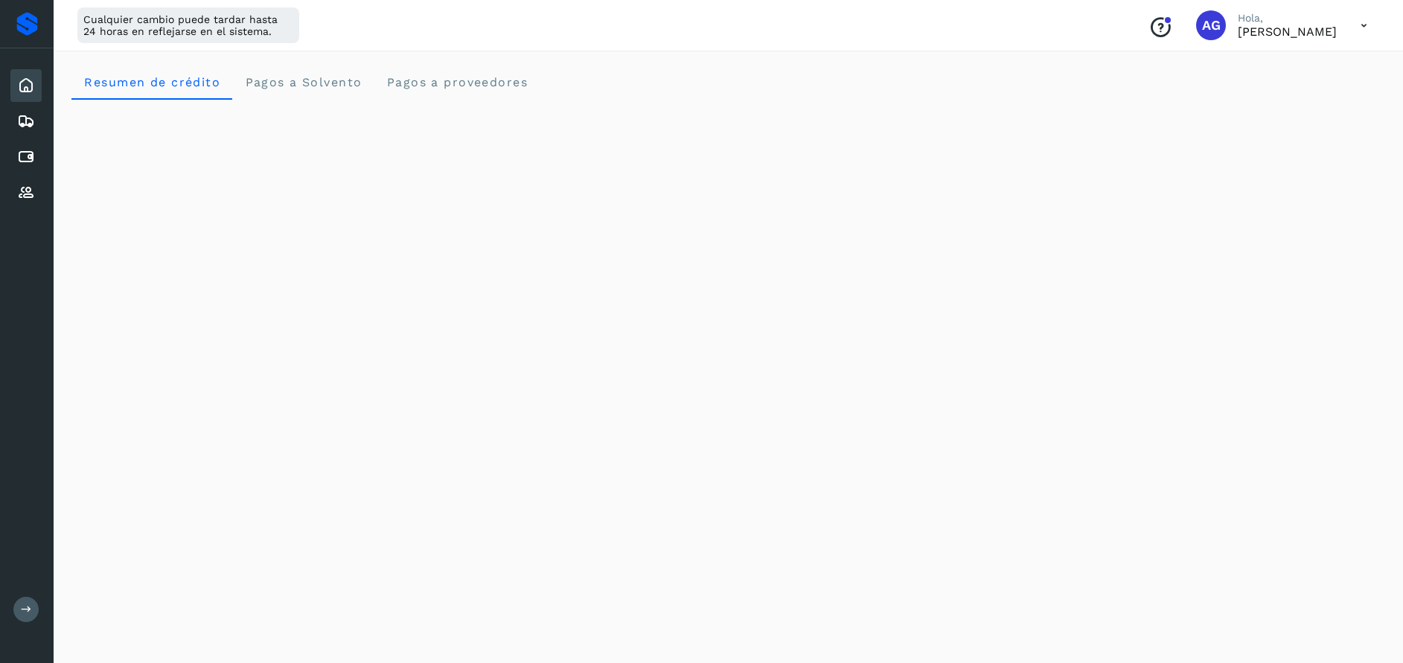
click at [30, 89] on icon at bounding box center [26, 86] width 18 height 18
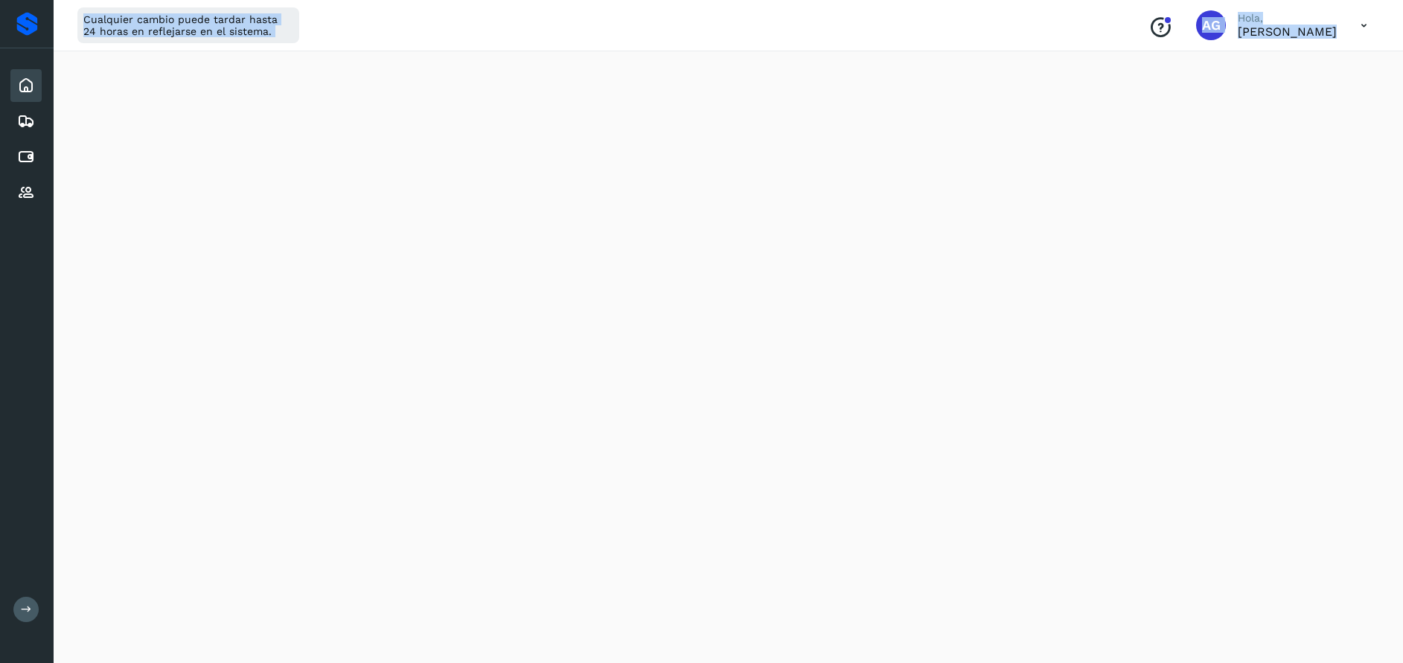
scroll to position [777, 0]
drag, startPoint x: 30, startPoint y: 89, endPoint x: 853, endPoint y: 645, distance: 993.7
